Goal: Understand process/instructions: Learn how to perform a task or action

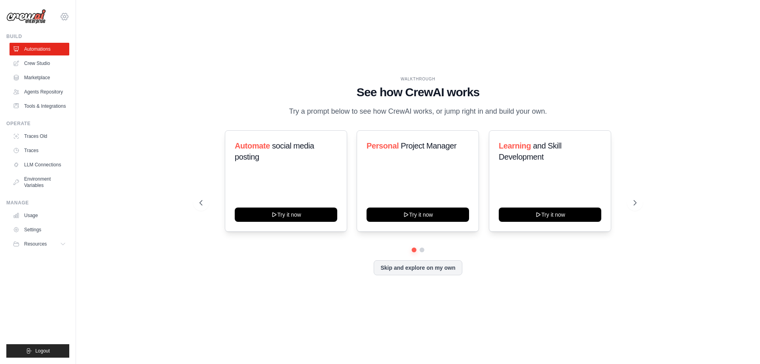
click at [64, 16] on icon at bounding box center [65, 17] width 10 height 10
click at [130, 228] on div "WALKTHROUGH See how [PERSON_NAME] works Try a prompt below to see how [PERSON_N…" at bounding box center [418, 182] width 659 height 348
click at [635, 205] on icon at bounding box center [636, 202] width 2 height 5
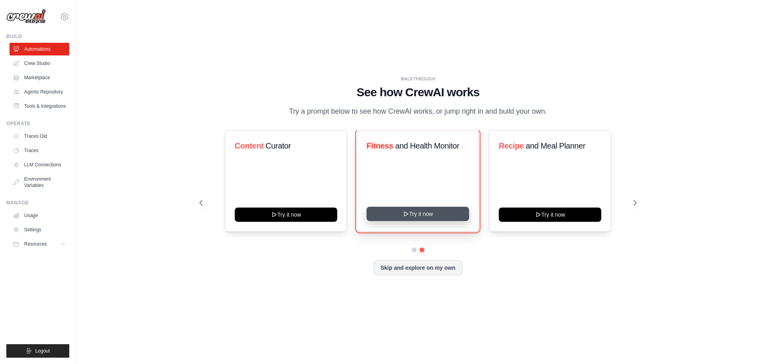
click at [445, 221] on button "Try it now" at bounding box center [418, 214] width 103 height 14
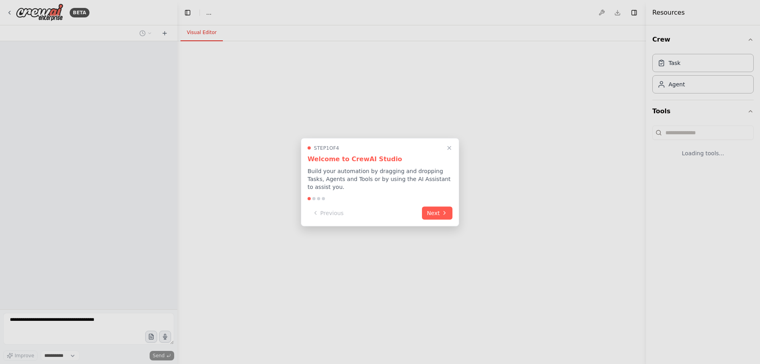
select select "****"
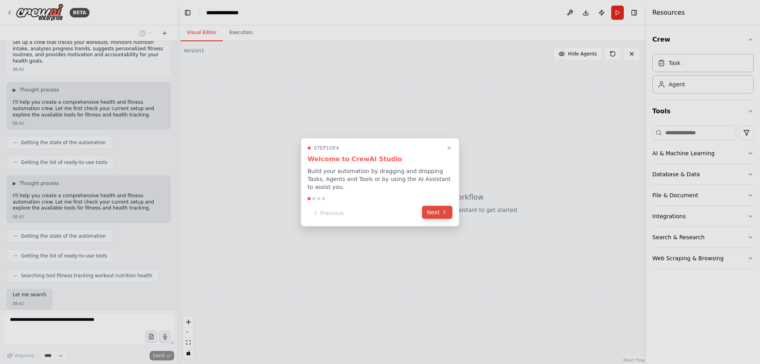
scroll to position [51, 0]
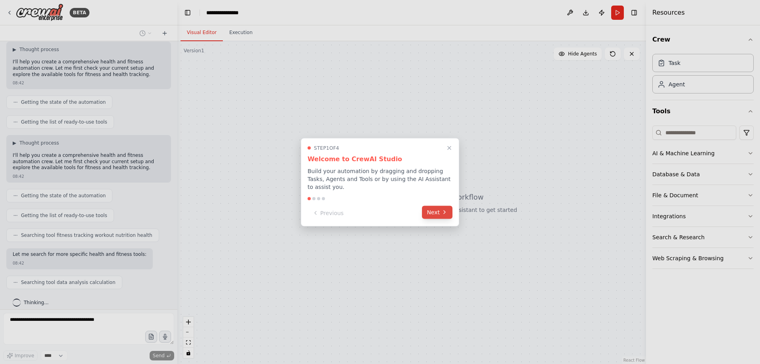
click at [446, 209] on icon at bounding box center [445, 212] width 6 height 6
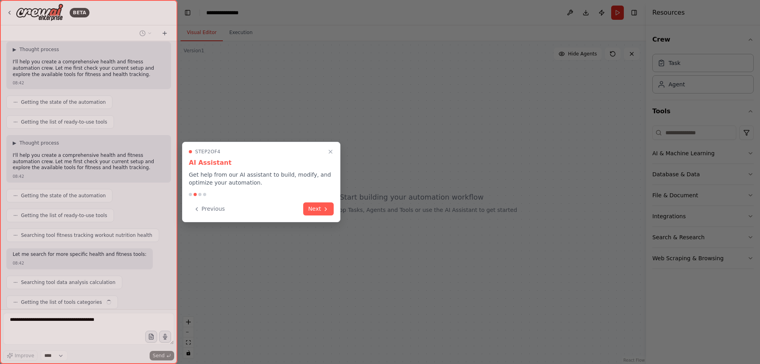
scroll to position [71, 0]
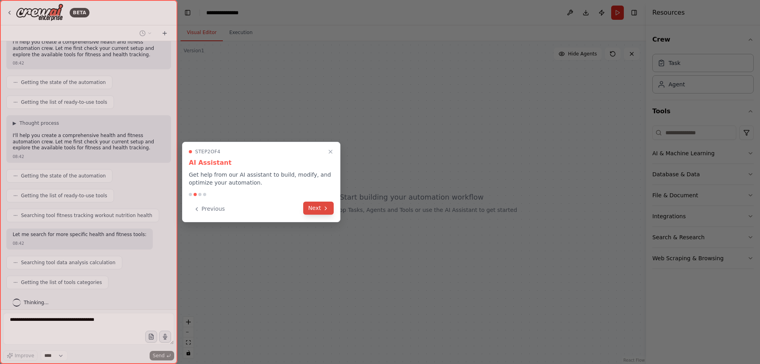
click at [320, 209] on button "Next" at bounding box center [318, 208] width 30 height 13
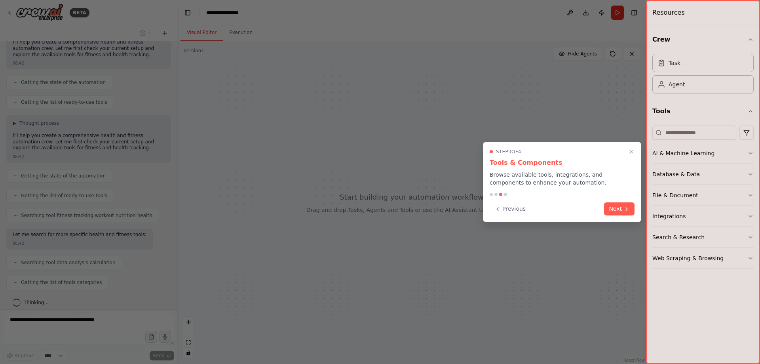
scroll to position [91, 0]
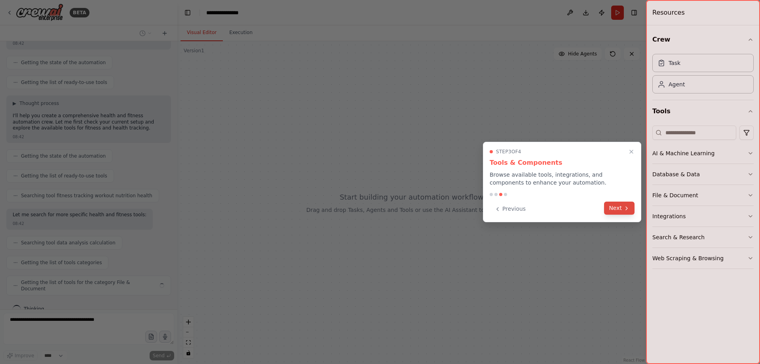
click at [616, 210] on button "Next" at bounding box center [619, 208] width 30 height 13
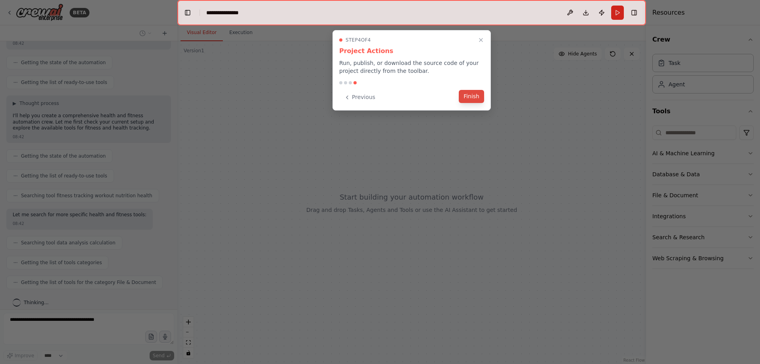
click at [478, 93] on button "Finish" at bounding box center [471, 96] width 25 height 13
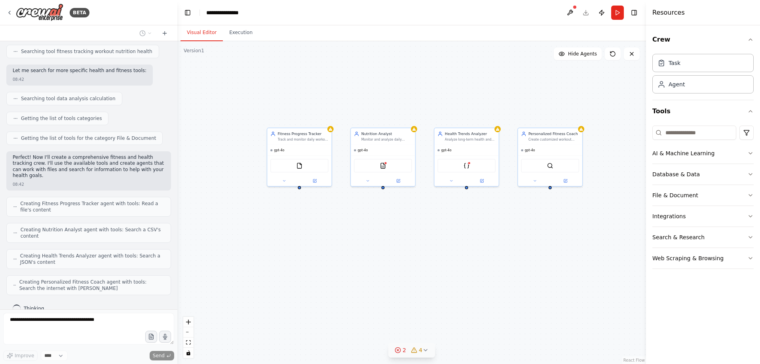
scroll to position [261, 0]
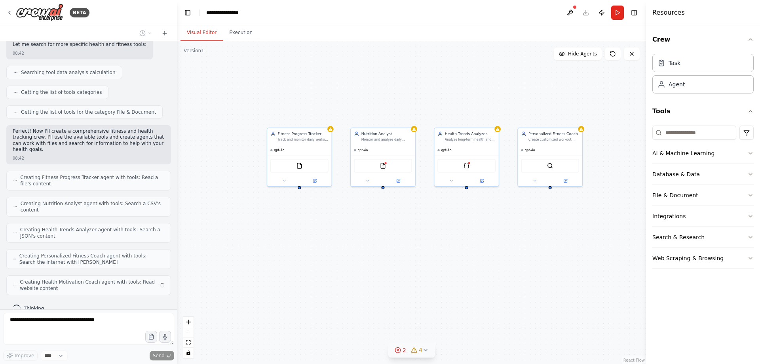
click at [427, 352] on icon at bounding box center [426, 350] width 6 height 6
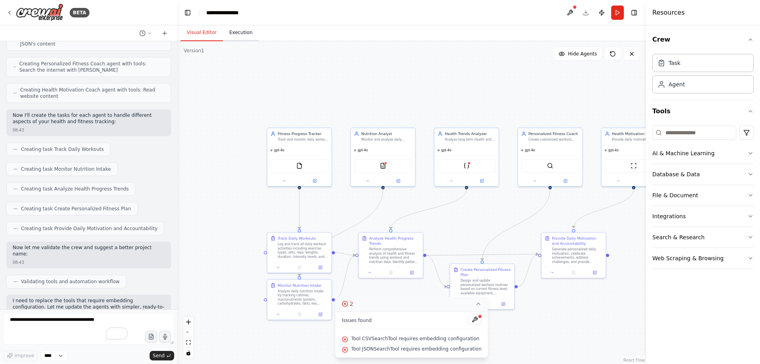
scroll to position [521, 0]
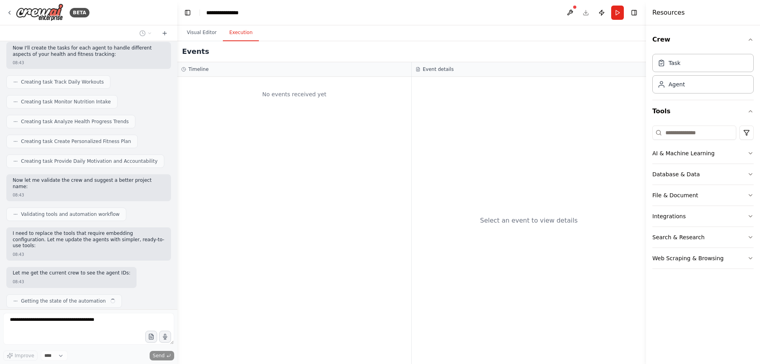
click at [236, 32] on button "Execution" at bounding box center [241, 33] width 36 height 17
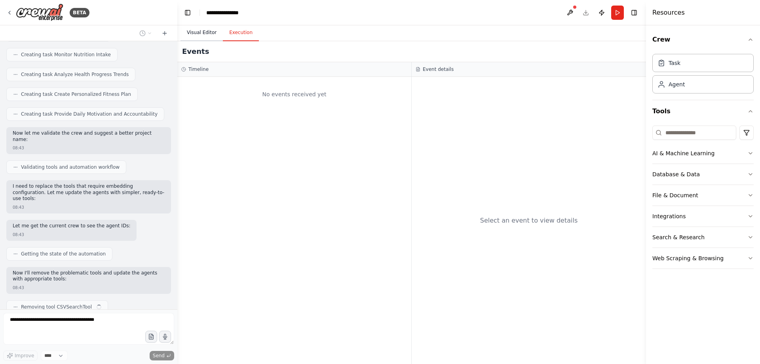
scroll to position [574, 0]
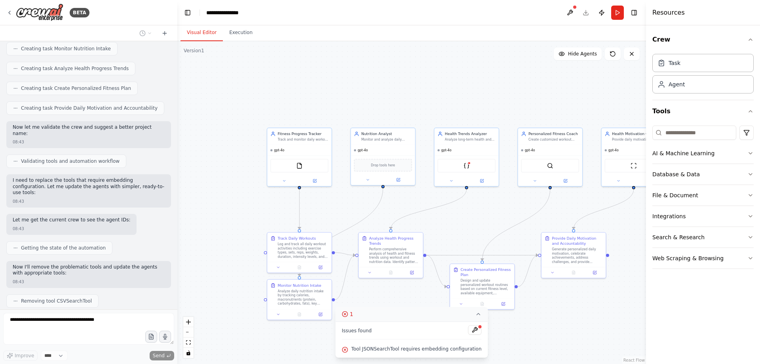
click at [194, 32] on button "Visual Editor" at bounding box center [202, 33] width 42 height 17
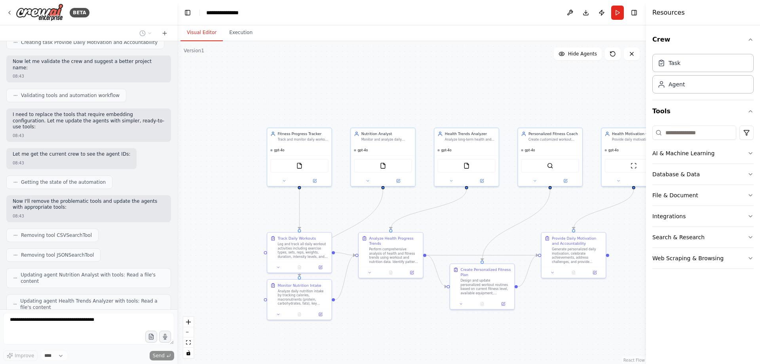
scroll to position [659, 0]
